Goal: Task Accomplishment & Management: Use online tool/utility

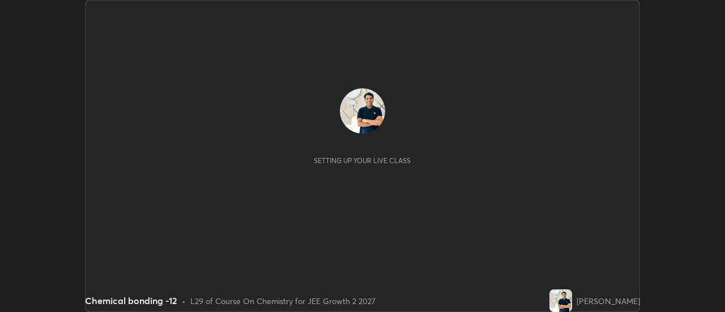
scroll to position [312, 724]
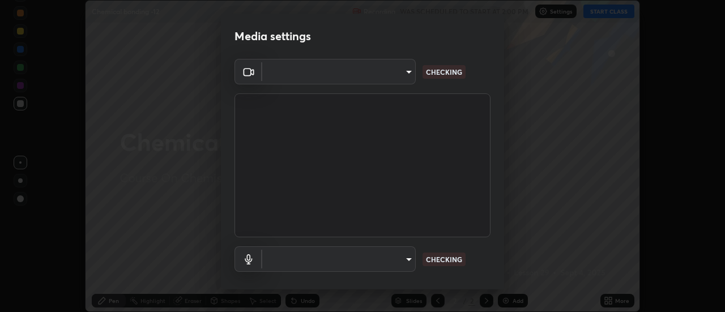
type input "1016c9670ba09e0da1ff6862f255b2c5b4dd1f04ff0e8715a66947f7e461f3c4"
type input "communications"
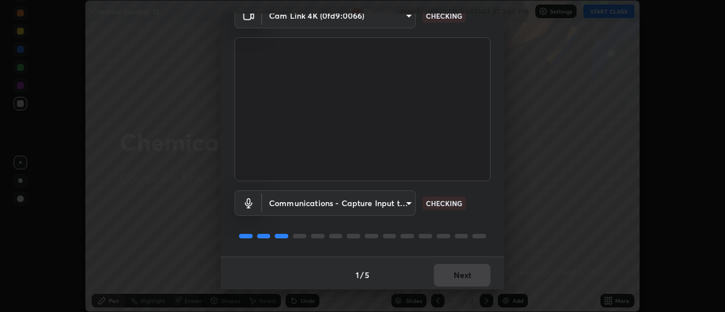
scroll to position [59, 0]
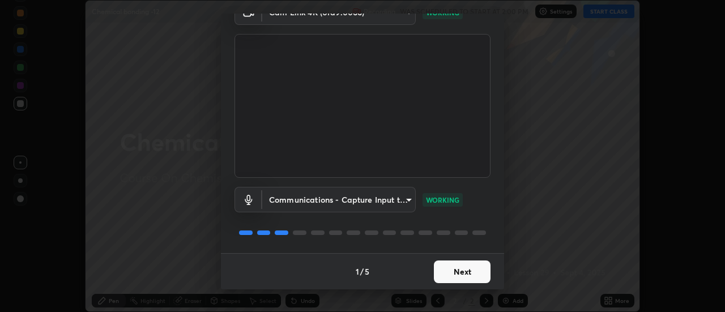
click at [471, 272] on button "Next" at bounding box center [462, 271] width 57 height 23
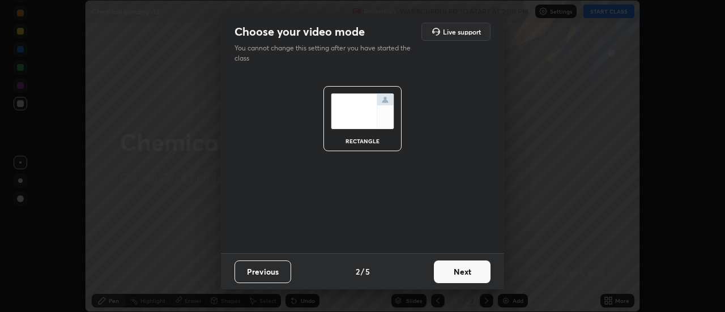
click at [473, 272] on button "Next" at bounding box center [462, 271] width 57 height 23
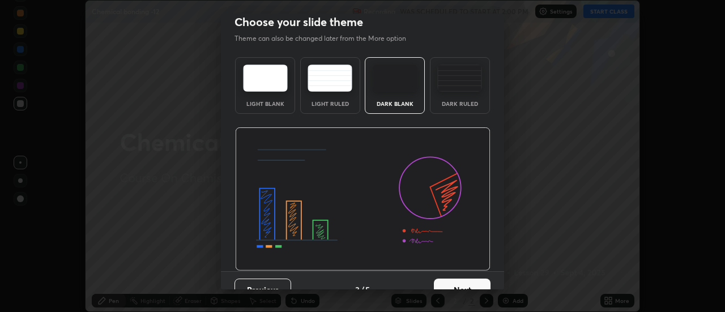
scroll to position [28, 0]
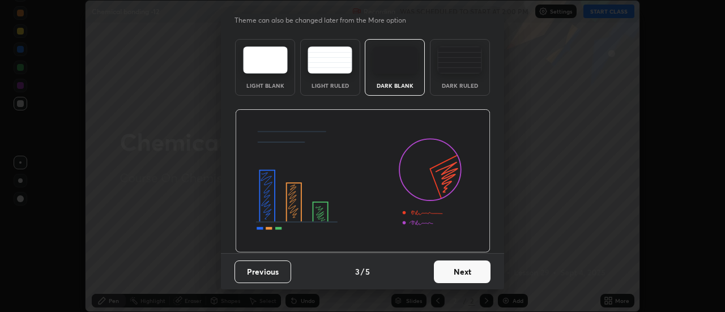
click at [472, 269] on button "Next" at bounding box center [462, 271] width 57 height 23
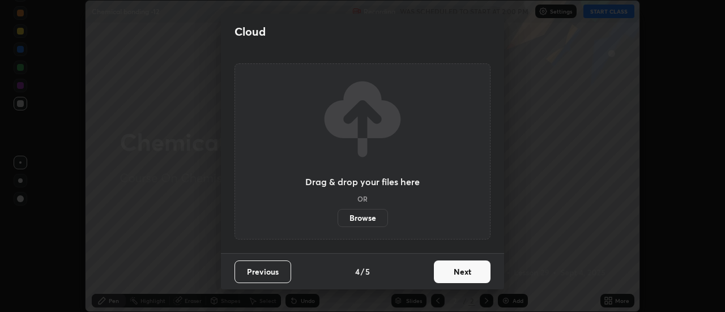
scroll to position [0, 0]
click at [473, 273] on button "Next" at bounding box center [462, 271] width 57 height 23
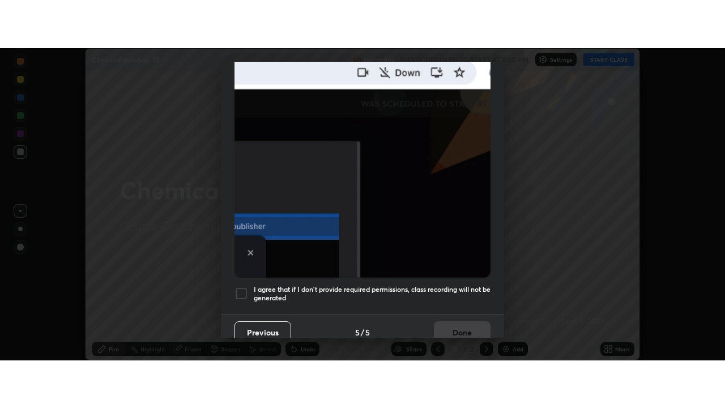
scroll to position [290, 0]
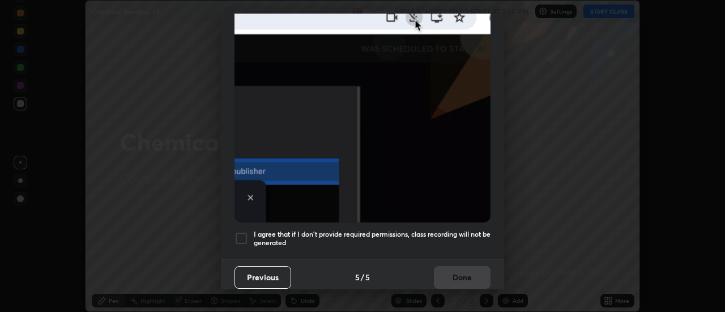
click at [465, 232] on h5 "I agree that if I don't provide required permissions, class recording will not …" at bounding box center [372, 239] width 237 height 18
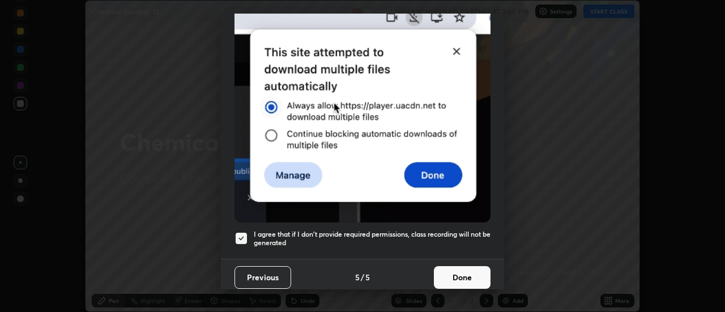
click at [473, 274] on button "Done" at bounding box center [462, 277] width 57 height 23
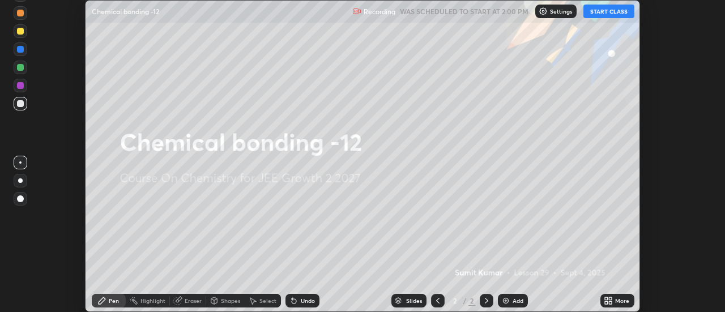
click at [609, 298] on icon at bounding box center [607, 300] width 9 height 9
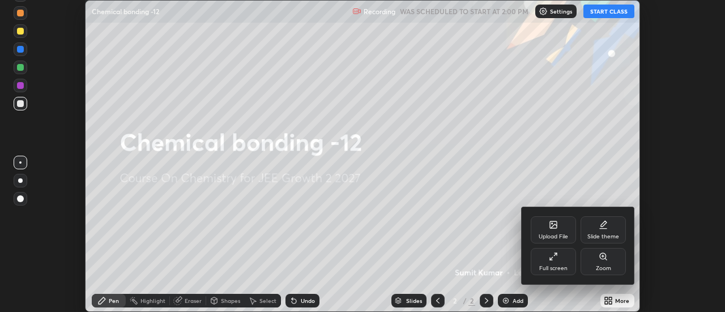
click at [556, 258] on icon at bounding box center [553, 256] width 9 height 9
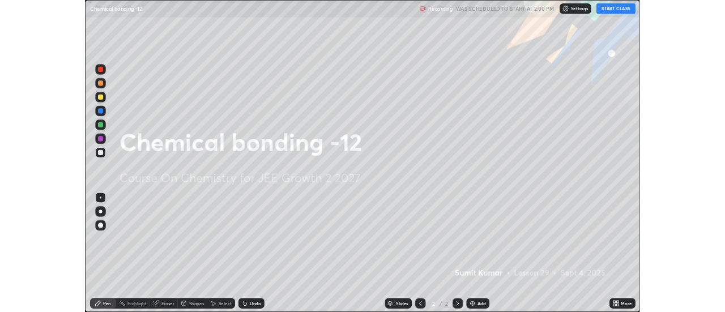
scroll to position [408, 725]
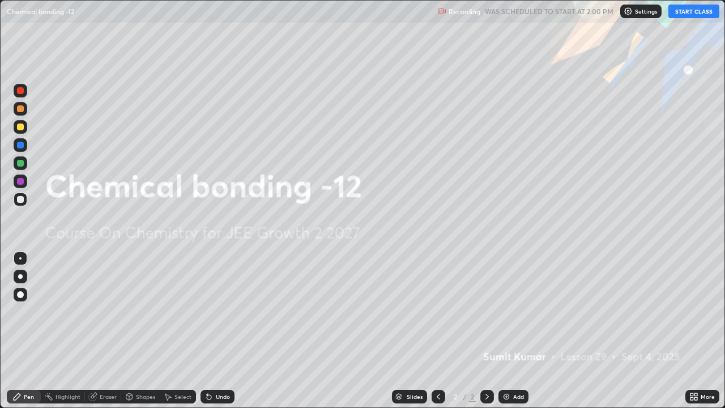
click at [687, 12] on button "START CLASS" at bounding box center [693, 12] width 51 height 14
click at [506, 311] on img at bounding box center [506, 396] width 9 height 9
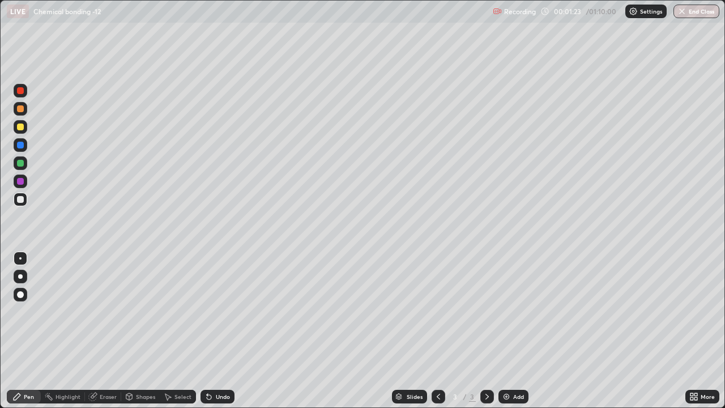
click at [691, 311] on icon at bounding box center [691, 394] width 3 height 3
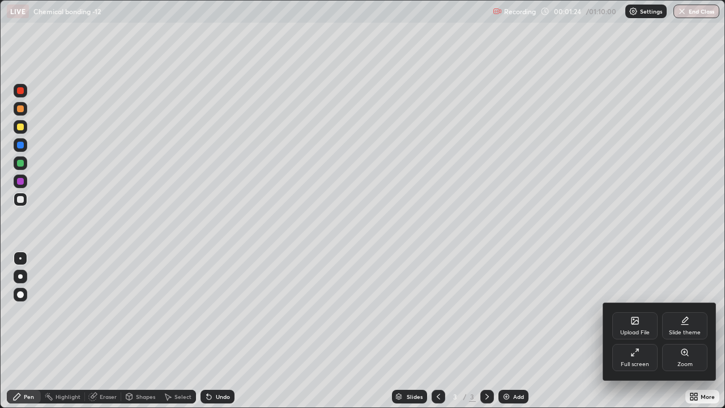
click at [635, 311] on div "Upload File" at bounding box center [634, 325] width 45 height 27
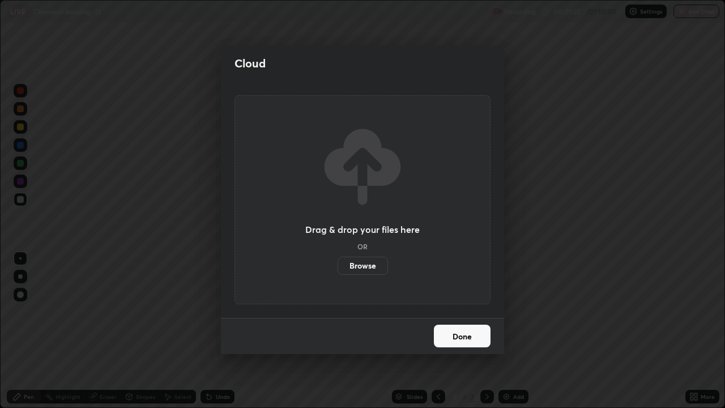
click at [367, 265] on label "Browse" at bounding box center [362, 265] width 50 height 18
click at [337, 265] on input "Browse" at bounding box center [337, 265] width 0 height 18
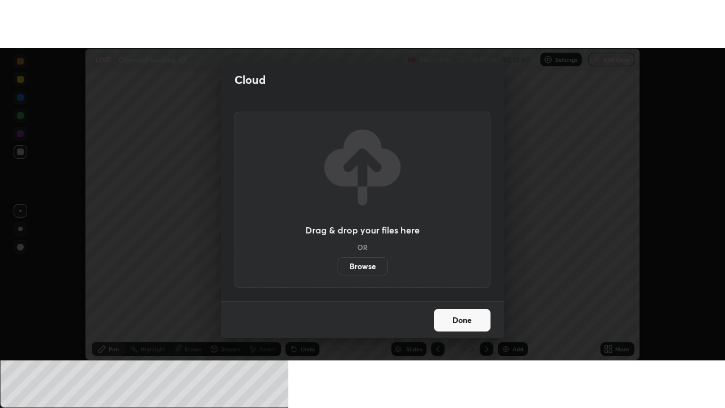
scroll to position [56296, 55883]
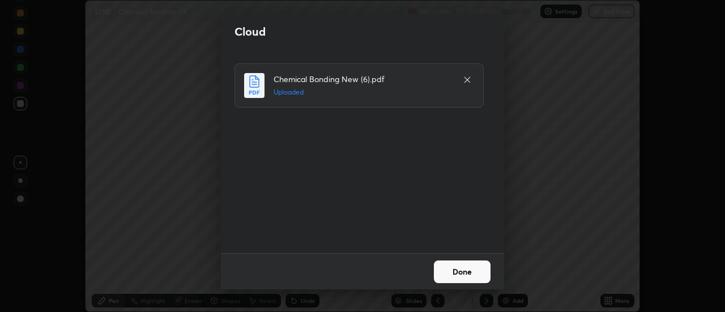
click at [471, 269] on button "Done" at bounding box center [462, 271] width 57 height 23
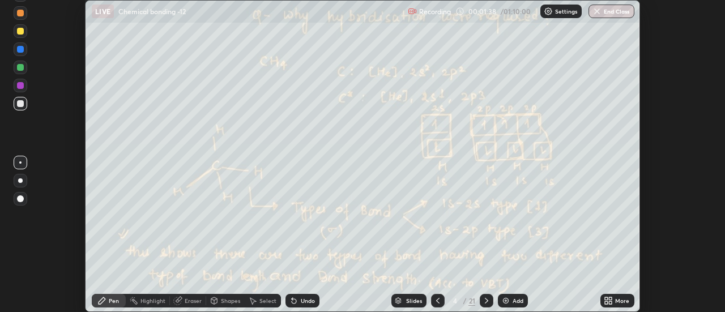
click at [610, 298] on icon at bounding box center [610, 298] width 3 height 3
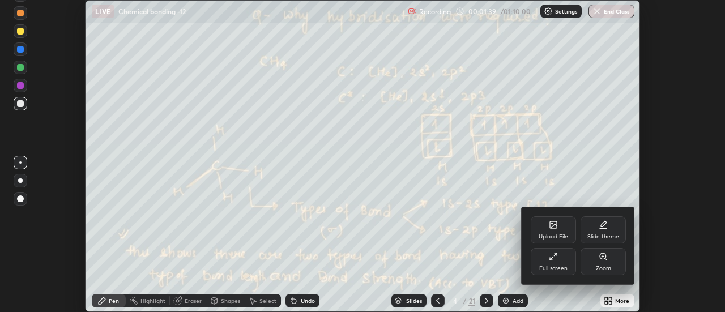
click at [559, 259] on div "Full screen" at bounding box center [552, 261] width 45 height 27
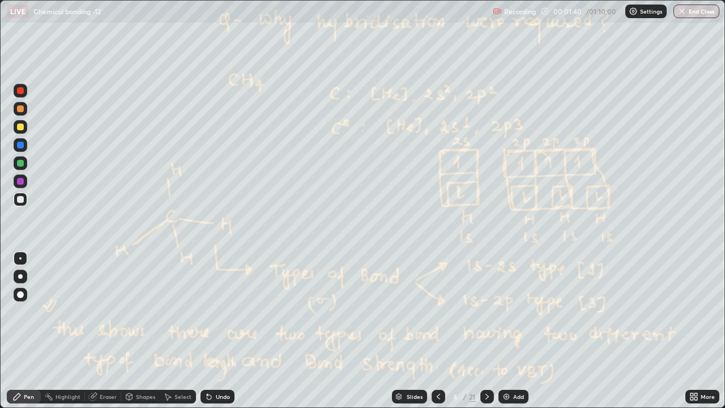
scroll to position [408, 725]
click at [415, 311] on div "Slides" at bounding box center [414, 396] width 16 height 6
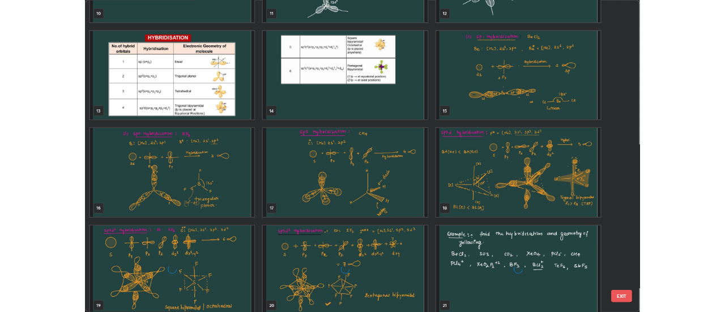
scroll to position [483, 0]
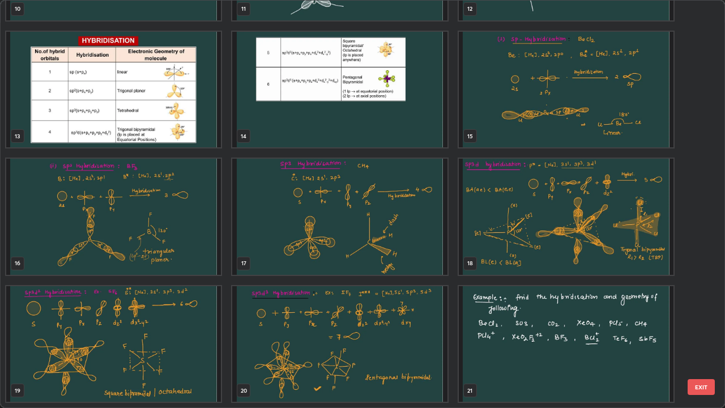
click at [528, 311] on img "grid" at bounding box center [566, 344] width 215 height 116
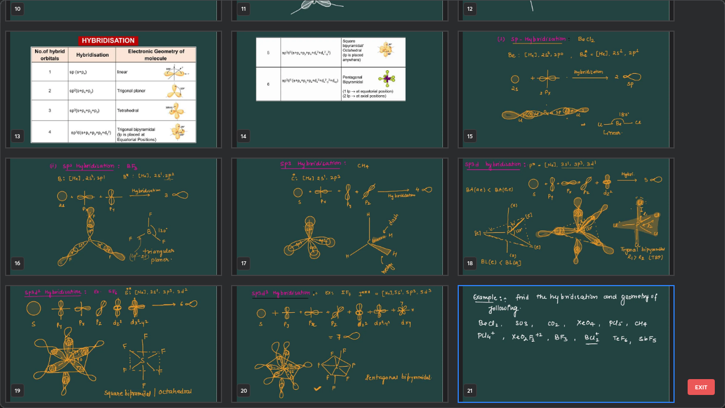
click at [533, 311] on img "grid" at bounding box center [566, 344] width 215 height 116
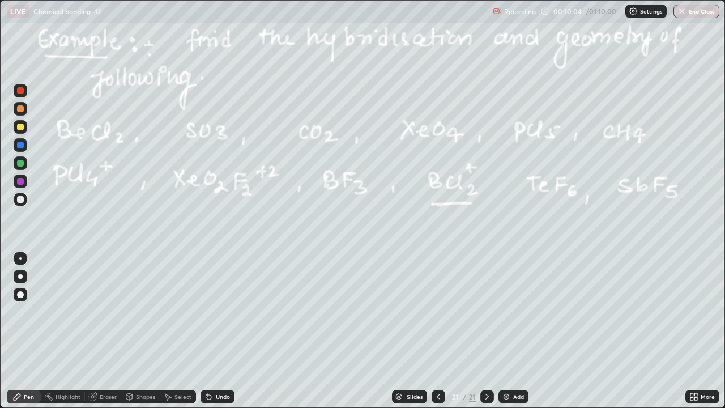
click at [508, 311] on img at bounding box center [506, 396] width 9 height 9
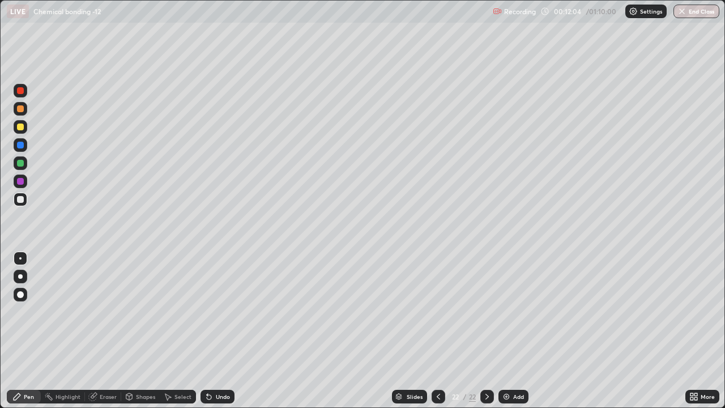
click at [207, 311] on icon at bounding box center [209, 397] width 5 height 5
click at [202, 311] on div "Undo" at bounding box center [217, 396] width 34 height 14
click at [221, 311] on div "Undo" at bounding box center [223, 396] width 14 height 6
click at [219, 311] on div "Undo" at bounding box center [223, 396] width 14 height 6
click at [505, 311] on img at bounding box center [506, 396] width 9 height 9
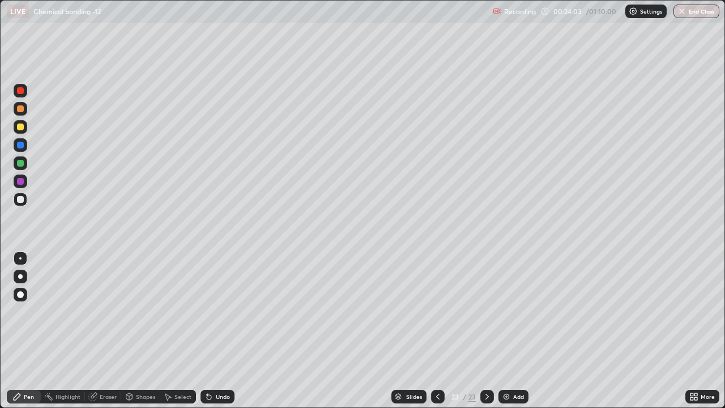
click at [207, 311] on icon at bounding box center [209, 397] width 5 height 5
click at [220, 311] on div "Undo" at bounding box center [223, 396] width 14 height 6
click at [211, 311] on icon at bounding box center [208, 396] width 9 height 9
click at [436, 311] on icon at bounding box center [437, 396] width 9 height 9
click at [507, 311] on div "Add" at bounding box center [513, 396] width 30 height 14
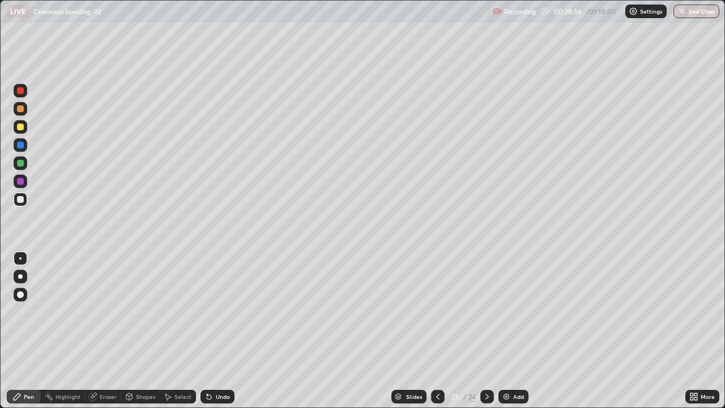
click at [436, 311] on icon at bounding box center [437, 396] width 3 height 6
click at [485, 311] on icon at bounding box center [486, 396] width 9 height 9
click at [433, 311] on icon at bounding box center [437, 396] width 9 height 9
click at [431, 311] on div at bounding box center [438, 396] width 14 height 14
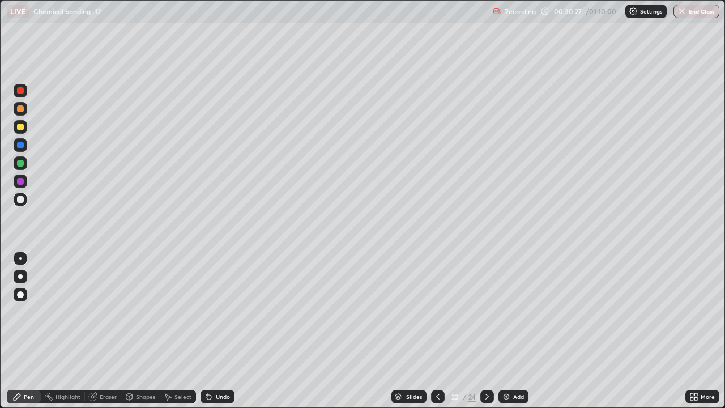
click at [691, 311] on icon at bounding box center [691, 394] width 3 height 3
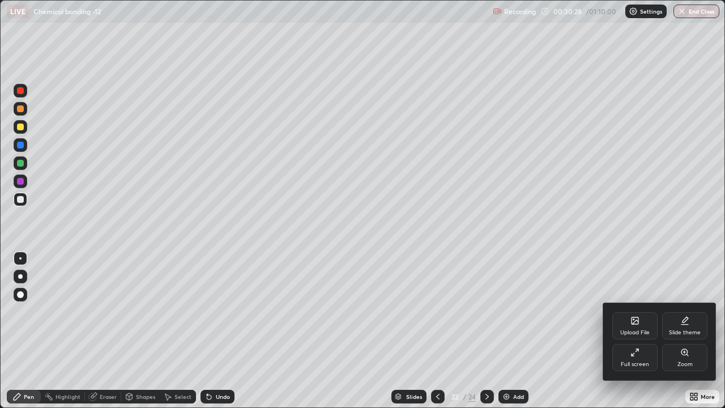
click at [635, 311] on icon at bounding box center [634, 352] width 9 height 9
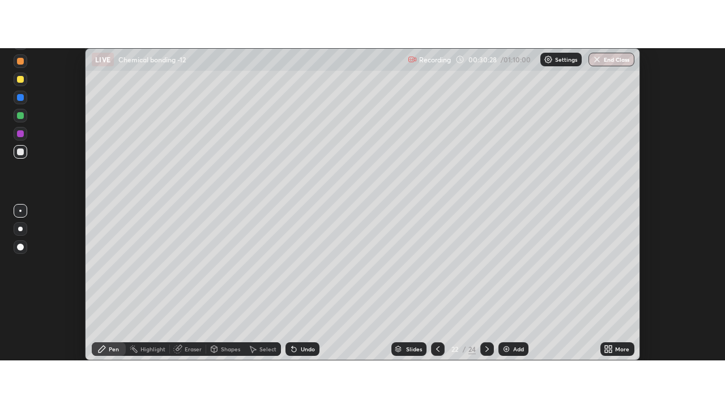
scroll to position [56296, 55883]
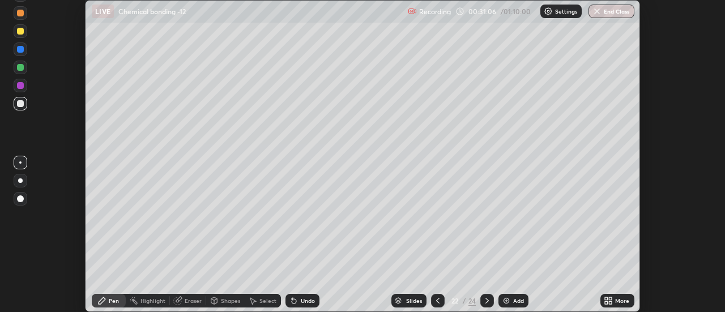
click at [607, 302] on icon at bounding box center [606, 302] width 3 height 3
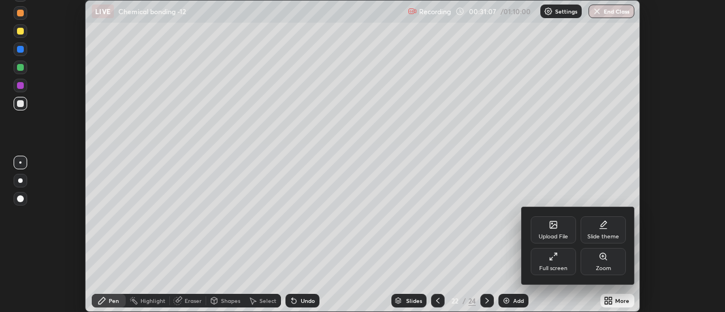
click at [552, 228] on icon at bounding box center [553, 224] width 7 height 7
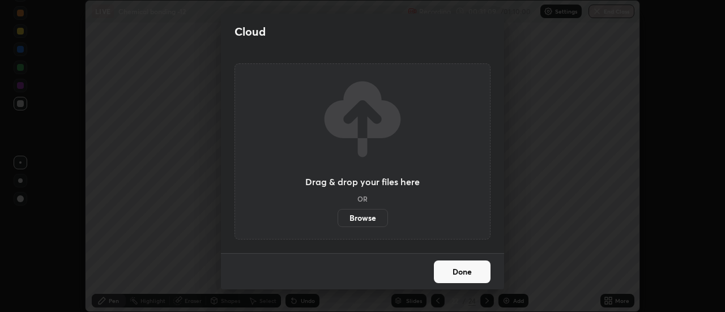
click at [359, 216] on label "Browse" at bounding box center [362, 218] width 50 height 18
click at [337, 216] on input "Browse" at bounding box center [337, 218] width 0 height 18
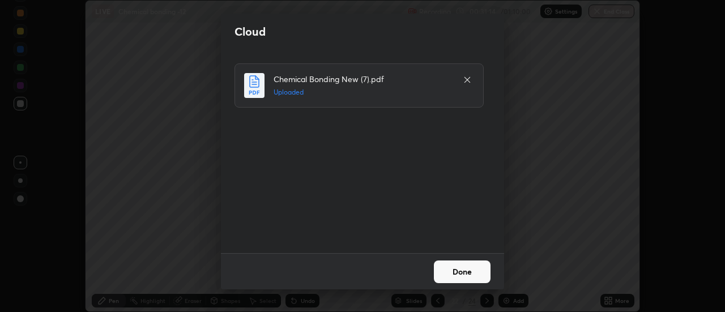
click at [451, 273] on button "Done" at bounding box center [462, 271] width 57 height 23
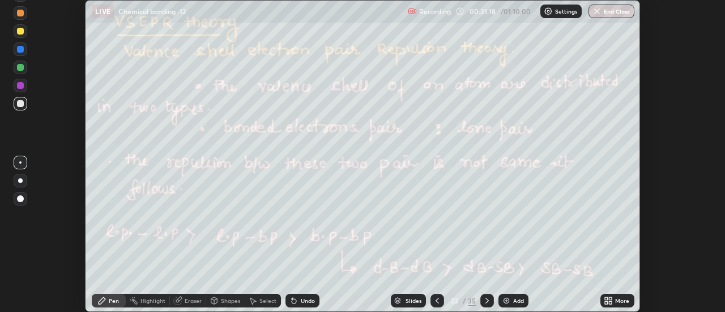
click at [610, 302] on icon at bounding box center [610, 302] width 3 height 3
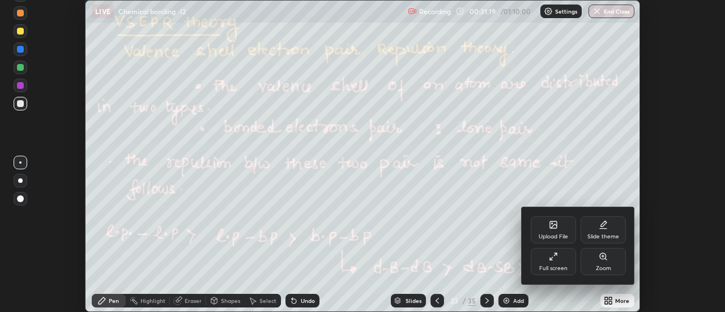
click at [560, 263] on div "Full screen" at bounding box center [552, 261] width 45 height 27
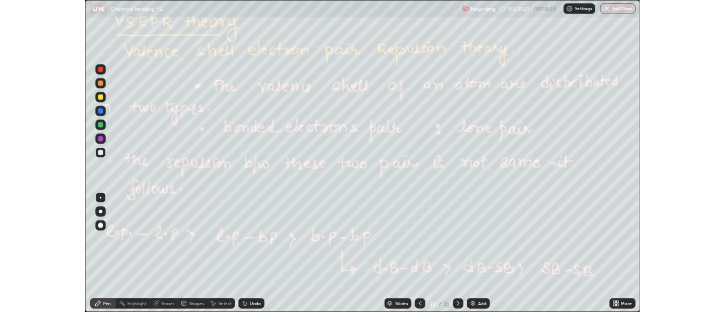
scroll to position [408, 725]
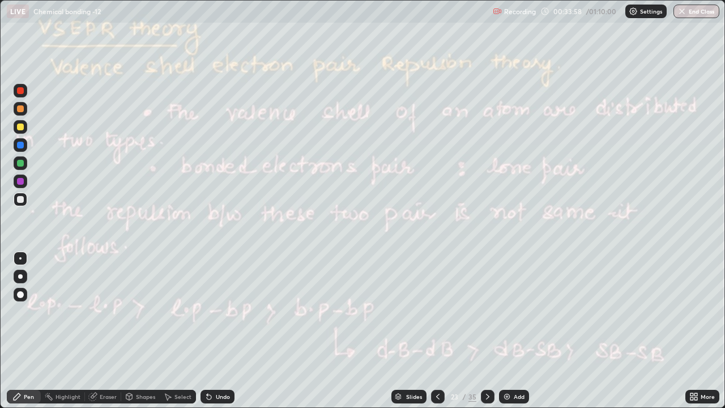
click at [485, 311] on icon at bounding box center [487, 396] width 9 height 9
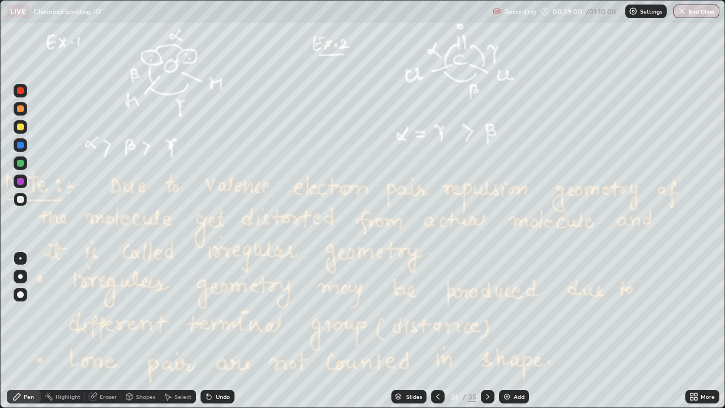
click at [506, 311] on img at bounding box center [506, 396] width 9 height 9
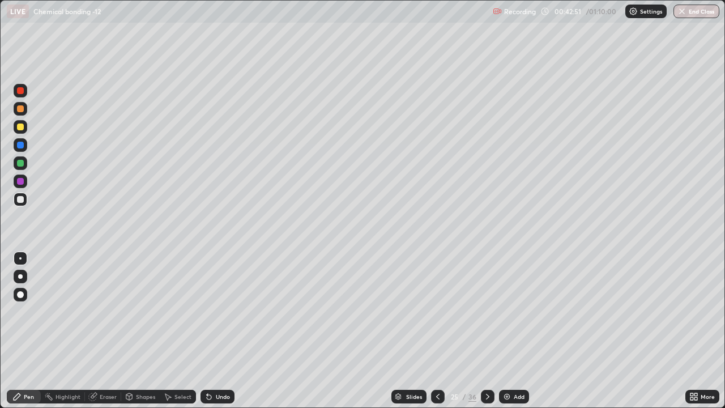
click at [220, 311] on div "Undo" at bounding box center [223, 396] width 14 height 6
click at [221, 311] on div "Undo" at bounding box center [223, 396] width 14 height 6
click at [226, 311] on div "Undo" at bounding box center [223, 396] width 14 height 6
click at [225, 311] on div "Undo" at bounding box center [223, 396] width 14 height 6
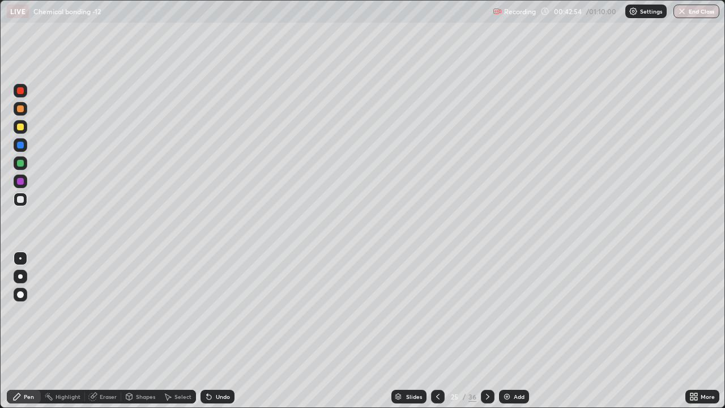
click at [222, 311] on div "Undo" at bounding box center [223, 396] width 14 height 6
click at [221, 311] on div "Undo" at bounding box center [223, 396] width 14 height 6
click at [486, 311] on icon at bounding box center [487, 396] width 9 height 9
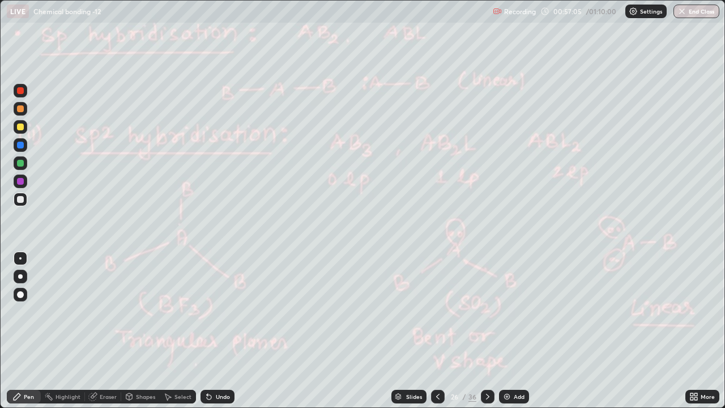
click at [486, 311] on icon at bounding box center [487, 396] width 9 height 9
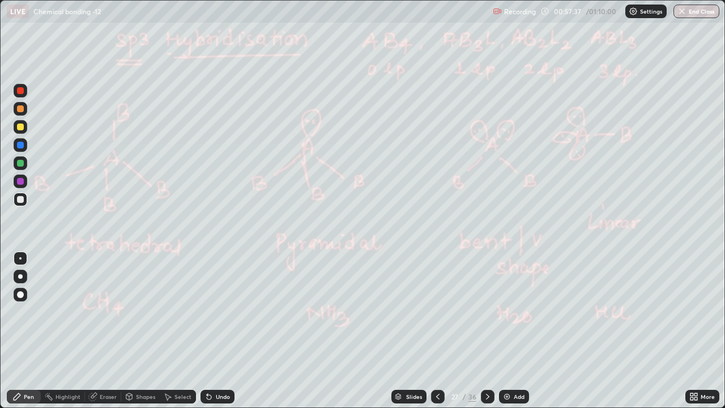
click at [486, 311] on icon at bounding box center [487, 396] width 3 height 6
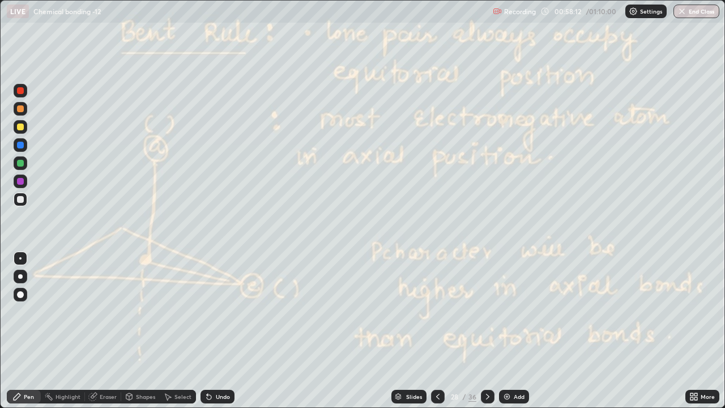
click at [486, 311] on icon at bounding box center [487, 396] width 9 height 9
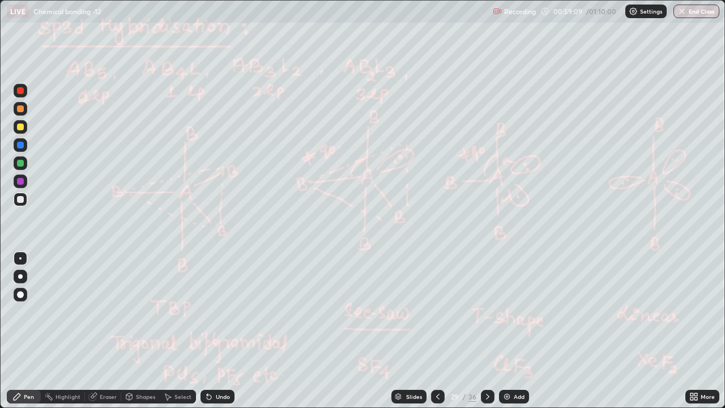
click at [486, 311] on icon at bounding box center [487, 396] width 9 height 9
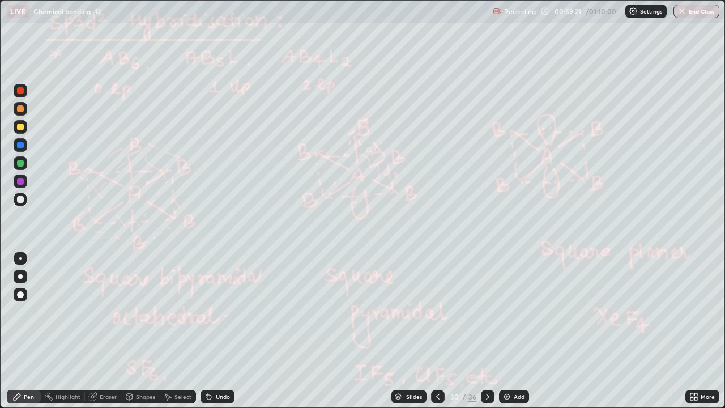
click at [220, 311] on div "Undo" at bounding box center [223, 396] width 14 height 6
click at [486, 311] on icon at bounding box center [487, 396] width 9 height 9
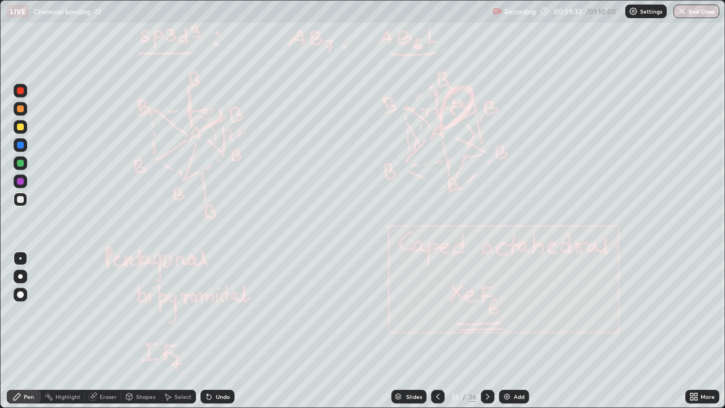
click at [487, 311] on icon at bounding box center [487, 396] width 9 height 9
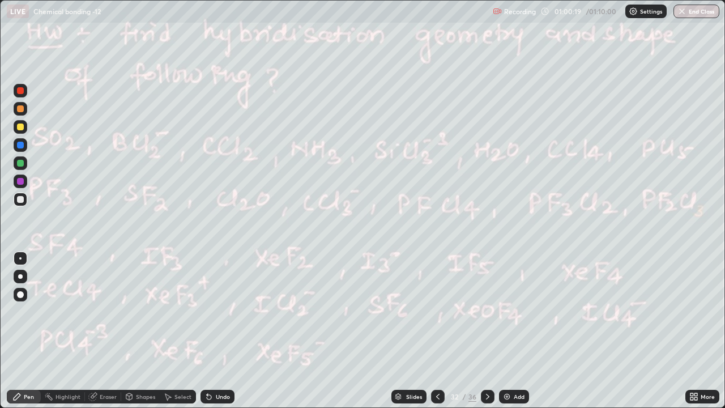
click at [485, 311] on icon at bounding box center [487, 396] width 9 height 9
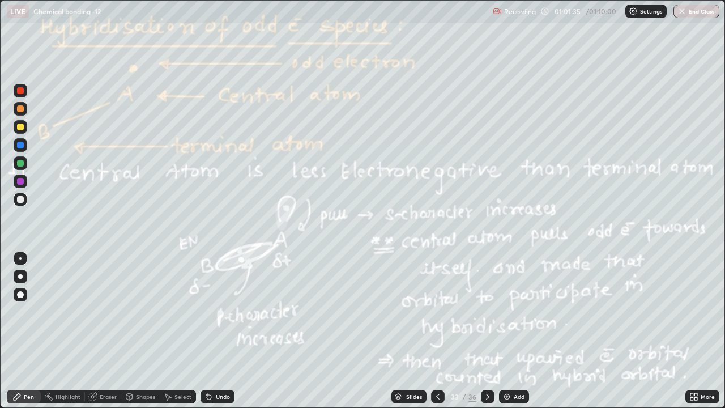
click at [486, 311] on icon at bounding box center [487, 396] width 9 height 9
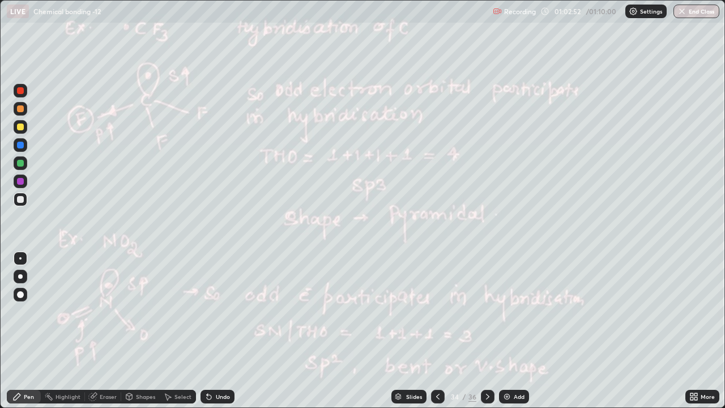
click at [503, 311] on img at bounding box center [506, 396] width 9 height 9
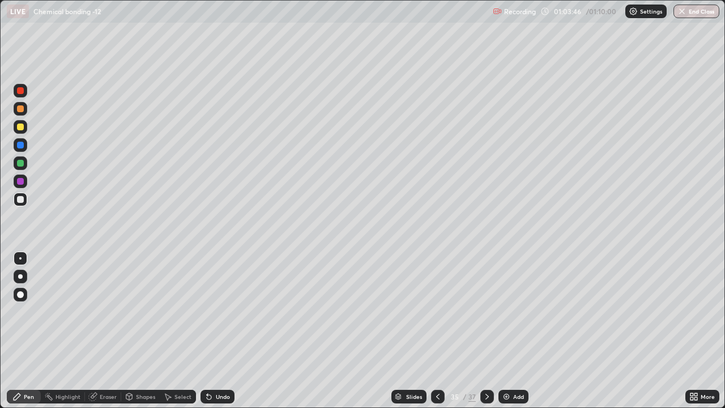
click at [485, 311] on icon at bounding box center [486, 396] width 9 height 9
click at [487, 311] on div at bounding box center [487, 396] width 14 height 14
click at [435, 311] on icon at bounding box center [437, 396] width 9 height 9
click at [435, 311] on div at bounding box center [438, 396] width 14 height 14
click at [443, 311] on div at bounding box center [438, 396] width 14 height 14
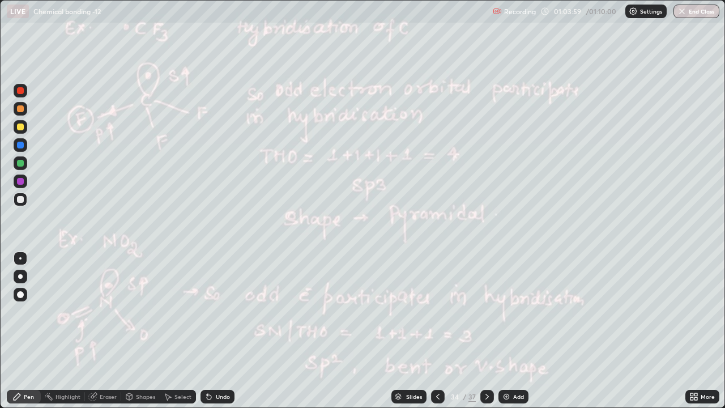
click at [442, 311] on div at bounding box center [438, 396] width 14 height 14
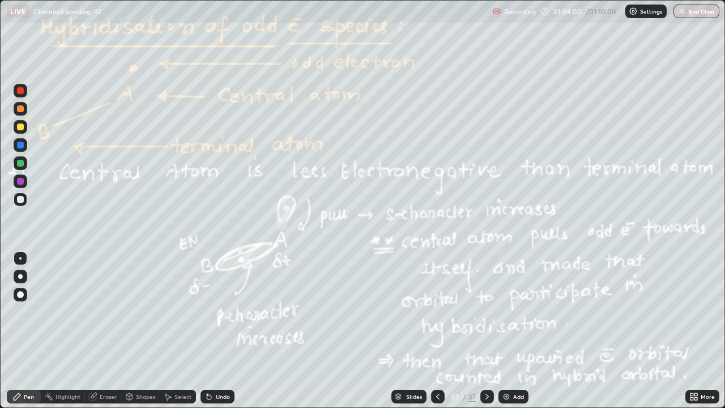
click at [436, 311] on icon at bounding box center [437, 396] width 9 height 9
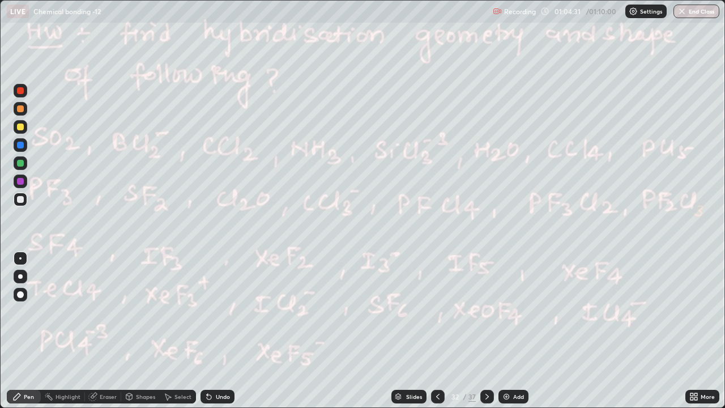
click at [689, 12] on button "End Class" at bounding box center [696, 12] width 46 height 14
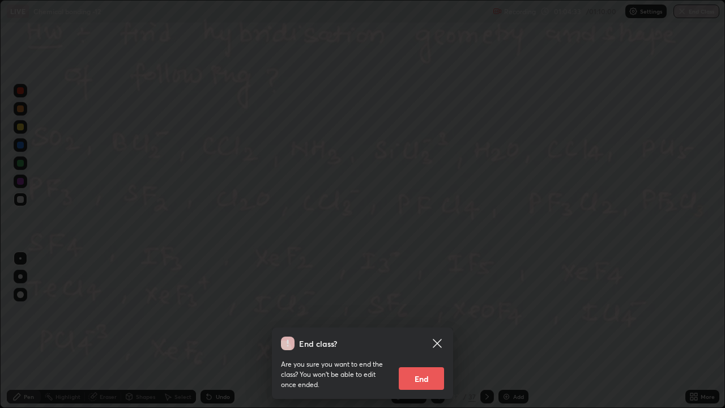
click at [428, 311] on button "End" at bounding box center [421, 378] width 45 height 23
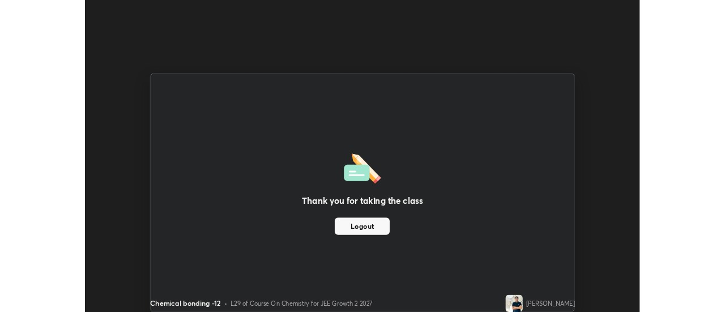
scroll to position [56296, 55883]
